Goal: Transaction & Acquisition: Obtain resource

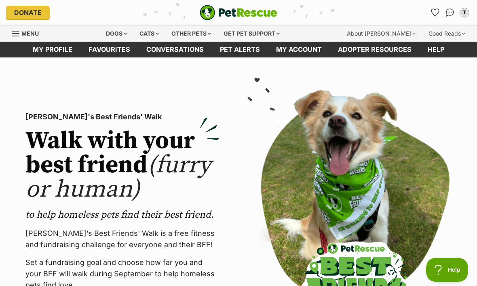
click at [126, 33] on div "Dogs" at bounding box center [116, 33] width 32 height 16
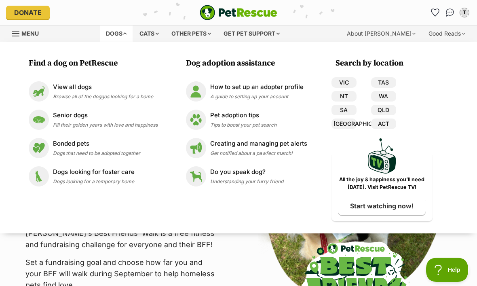
click at [94, 86] on p "View all dogs" at bounding box center [103, 86] width 100 height 9
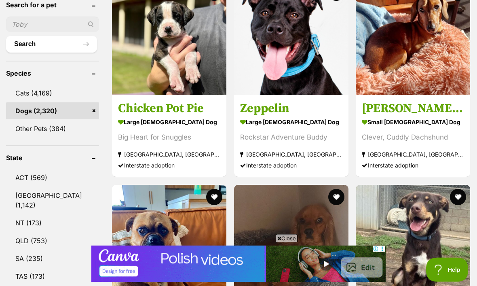
scroll to position [303, 0]
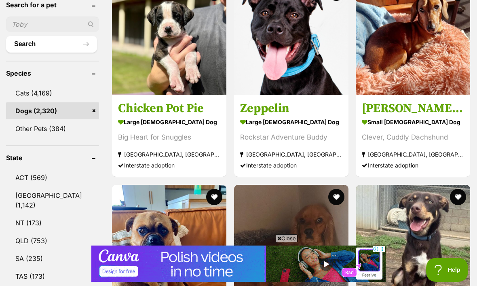
click at [27, 187] on link "[GEOGRAPHIC_DATA] (1,142)" at bounding box center [52, 200] width 93 height 27
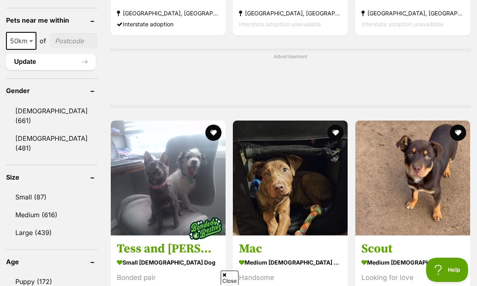
click at [39, 188] on link "Small (87)" at bounding box center [52, 196] width 92 height 17
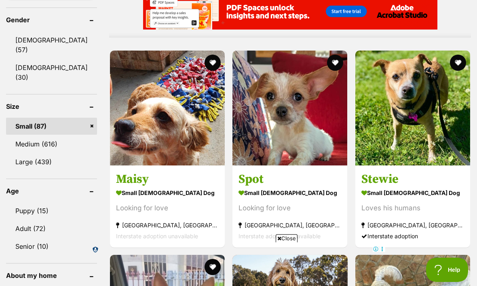
scroll to position [718, 0]
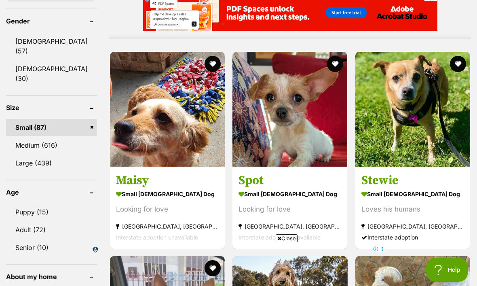
click at [266, 180] on h3 "Spot" at bounding box center [289, 179] width 103 height 15
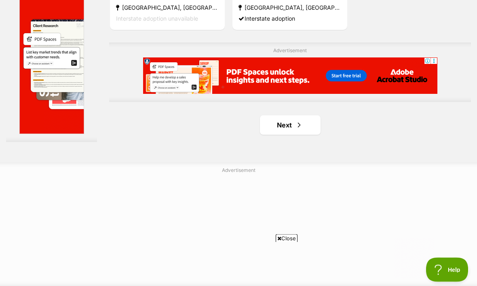
scroll to position [1829, 0]
click at [281, 135] on link "Next" at bounding box center [290, 124] width 61 height 19
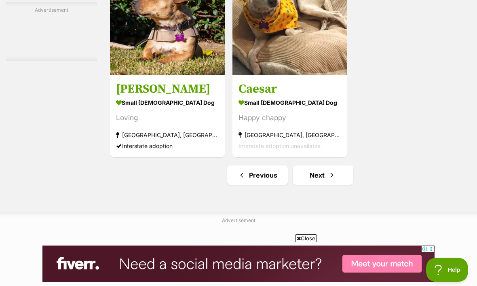
scroll to position [1779, 0]
click at [309, 184] on link "Next" at bounding box center [323, 174] width 61 height 19
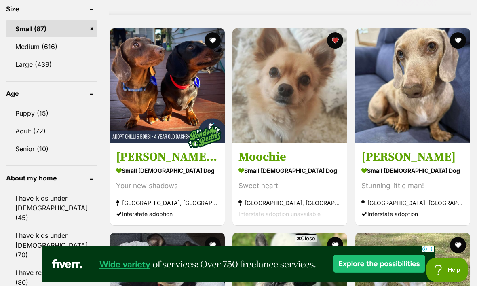
scroll to position [816, 0]
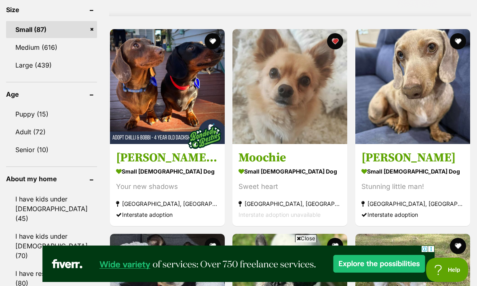
click at [262, 161] on h3 "Moochie" at bounding box center [289, 157] width 103 height 15
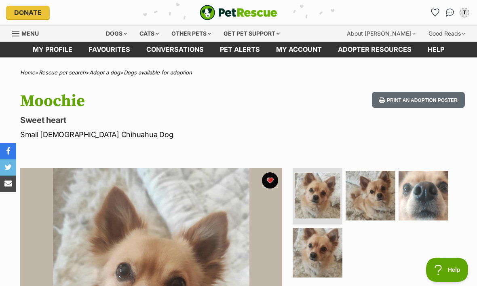
scroll to position [1, 0]
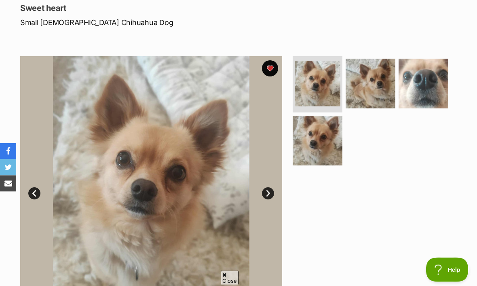
click at [270, 191] on link "Next" at bounding box center [268, 193] width 12 height 12
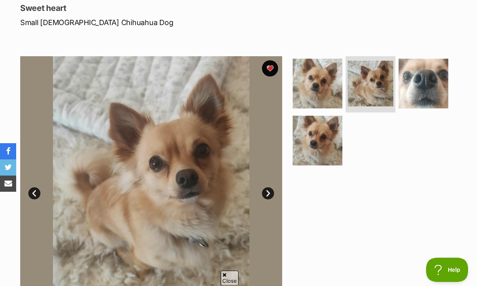
scroll to position [0, 0]
click at [271, 190] on link "Next" at bounding box center [268, 193] width 12 height 12
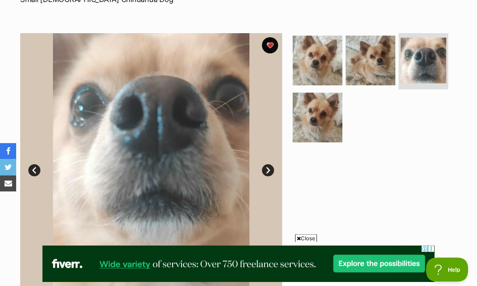
scroll to position [131, 0]
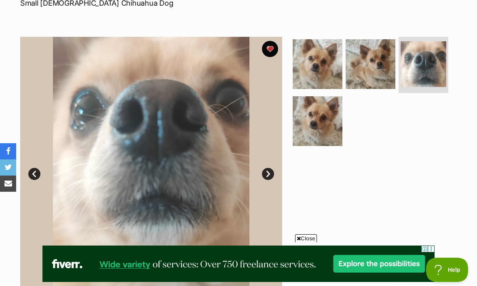
click at [310, 68] on img at bounding box center [318, 64] width 50 height 50
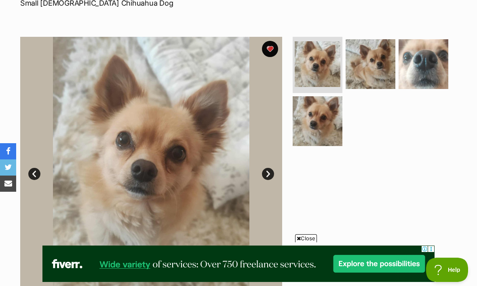
click at [366, 59] on img at bounding box center [370, 64] width 50 height 50
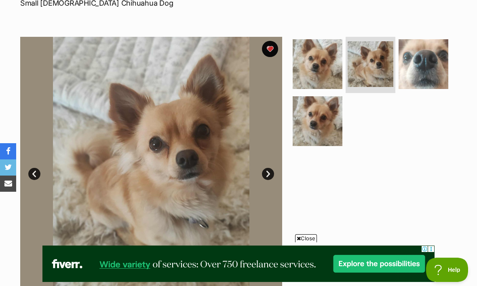
click at [423, 60] on img at bounding box center [423, 64] width 50 height 50
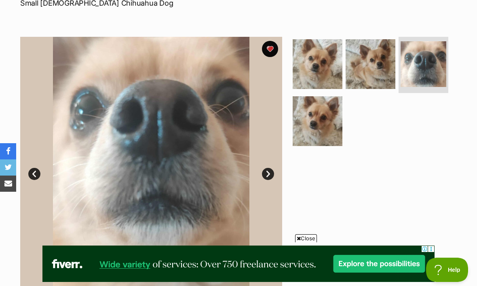
scroll to position [131, 0]
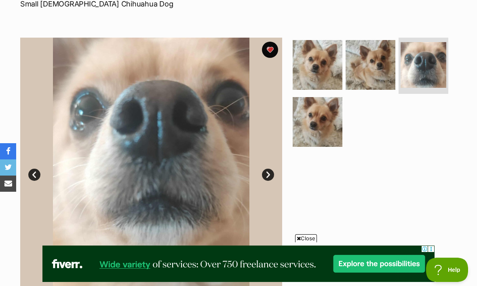
click at [316, 118] on img at bounding box center [318, 122] width 50 height 50
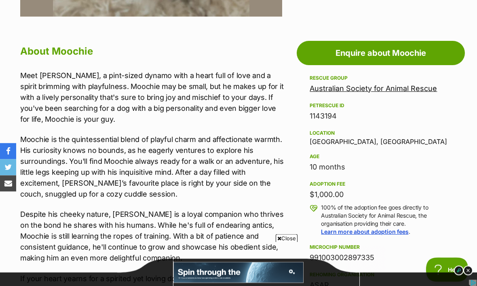
scroll to position [415, 0]
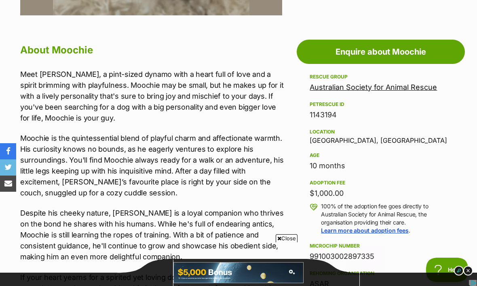
click at [340, 143] on div "Location Bellingen, NSW" at bounding box center [381, 135] width 142 height 17
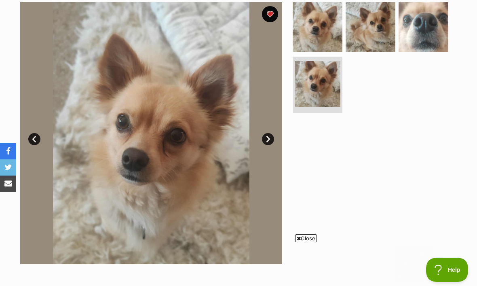
scroll to position [0, 0]
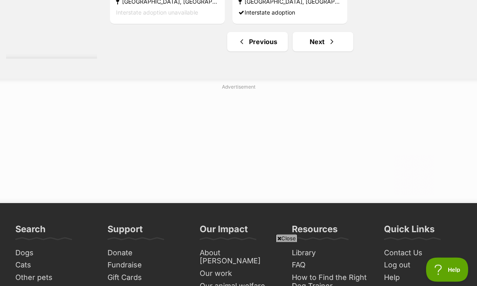
scroll to position [1988, 0]
click at [328, 46] on span "Next page" at bounding box center [332, 42] width 8 height 10
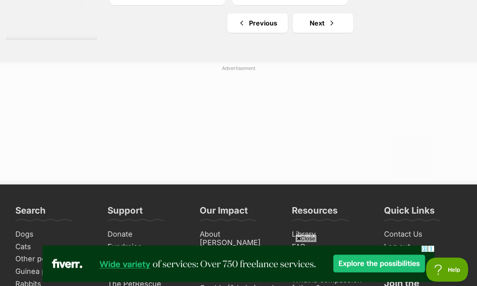
scroll to position [2028, 0]
click at [317, 33] on link "Next" at bounding box center [323, 22] width 61 height 19
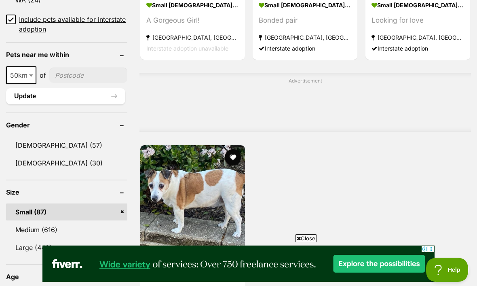
scroll to position [586, 0]
